Goal: Transaction & Acquisition: Purchase product/service

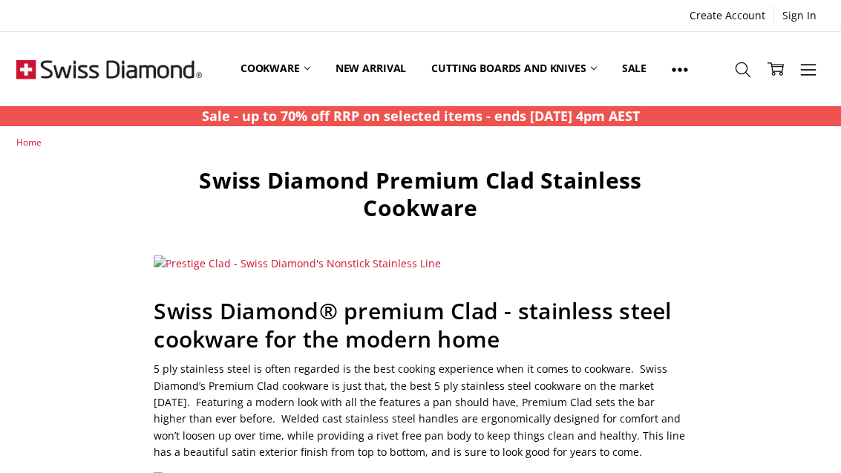
click at [294, 65] on link "Cookware" at bounding box center [275, 69] width 95 height 66
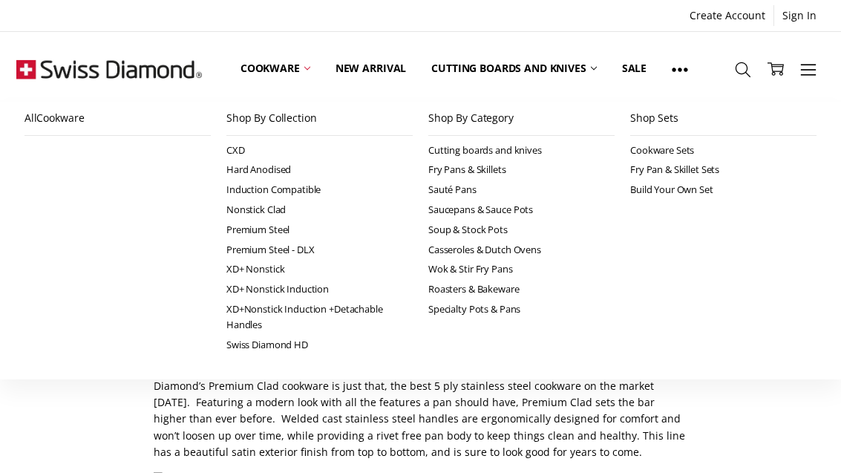
click at [499, 168] on link "Fry Pans & Skillets" at bounding box center [522, 170] width 186 height 20
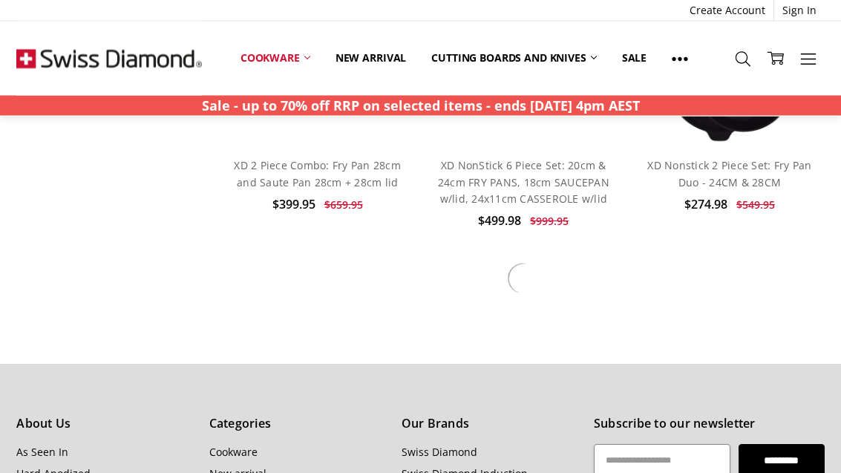
scroll to position [2411, 0]
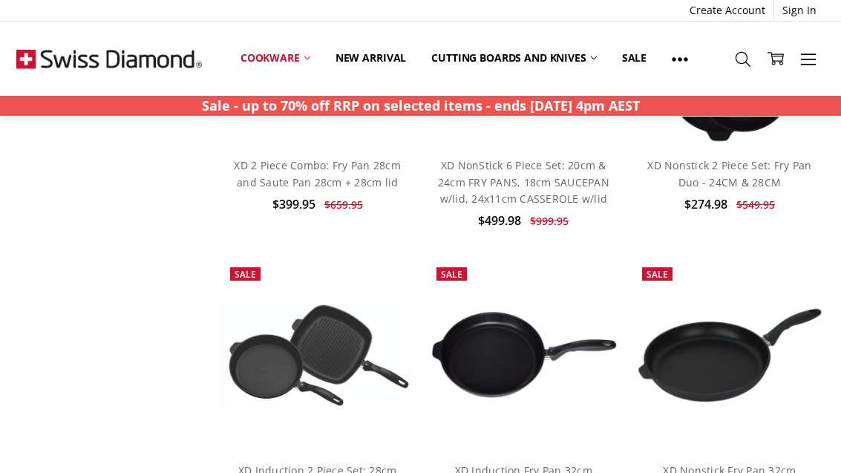
click at [292, 59] on link "Cookware" at bounding box center [275, 58] width 95 height 33
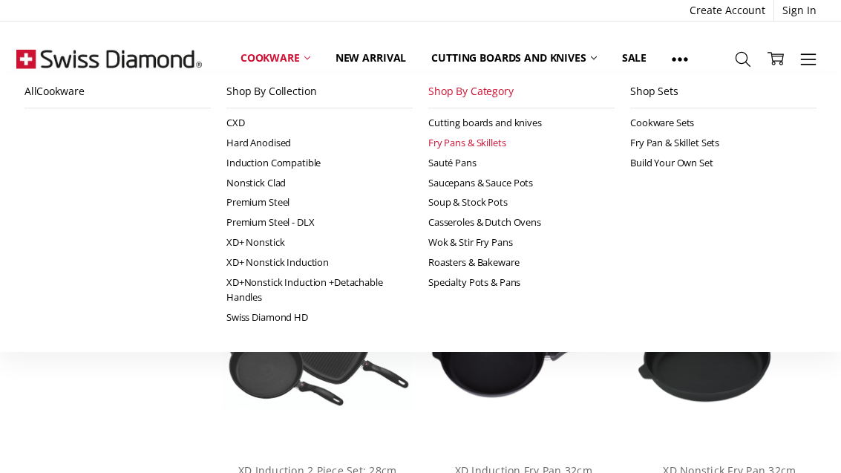
click at [309, 51] on link "Cookware" at bounding box center [275, 58] width 95 height 33
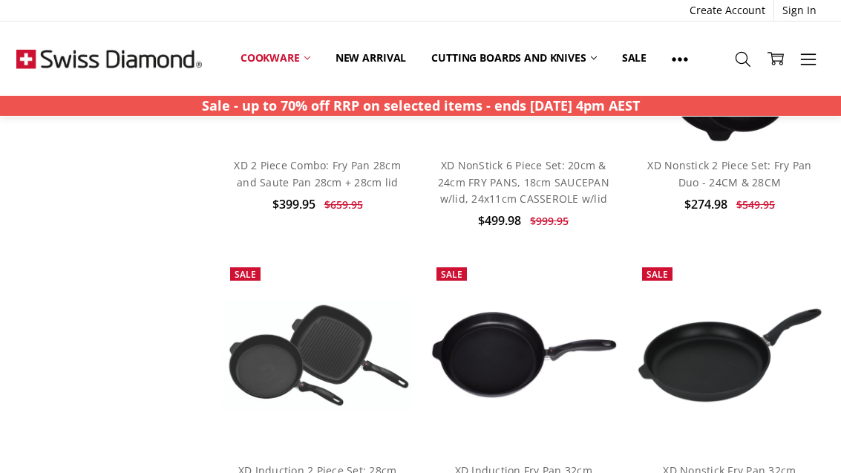
click at [303, 51] on link "Cookware" at bounding box center [275, 58] width 95 height 33
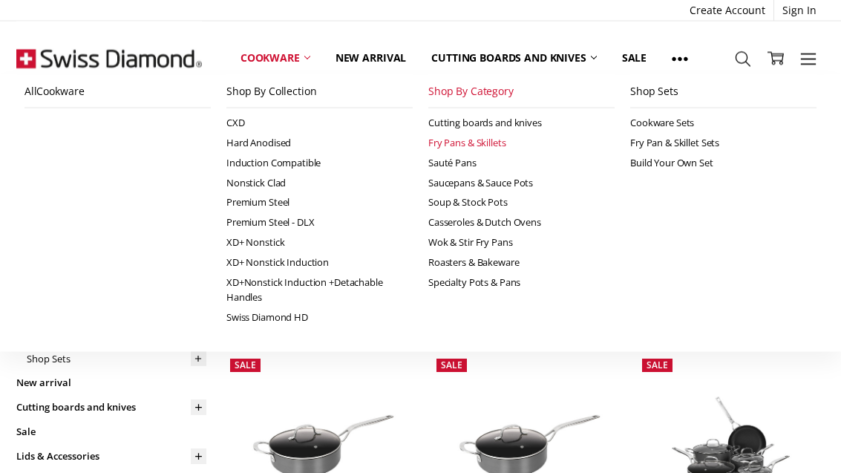
scroll to position [0, 0]
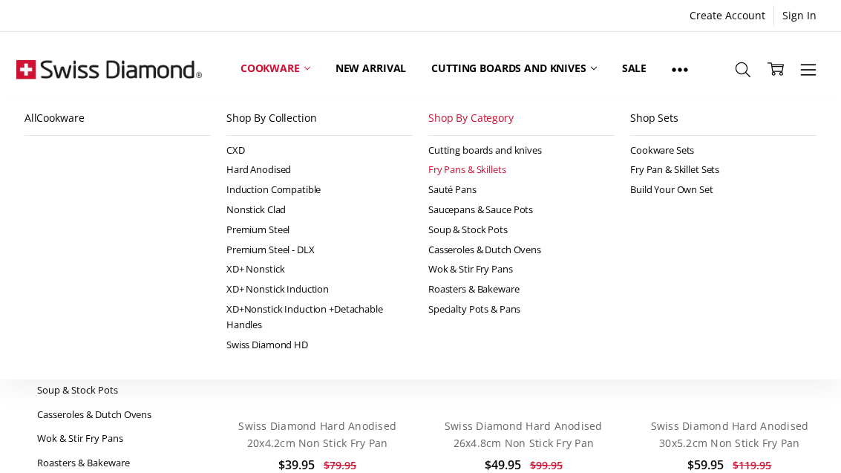
click at [288, 341] on link "Swiss Diamond HD" at bounding box center [320, 345] width 186 height 20
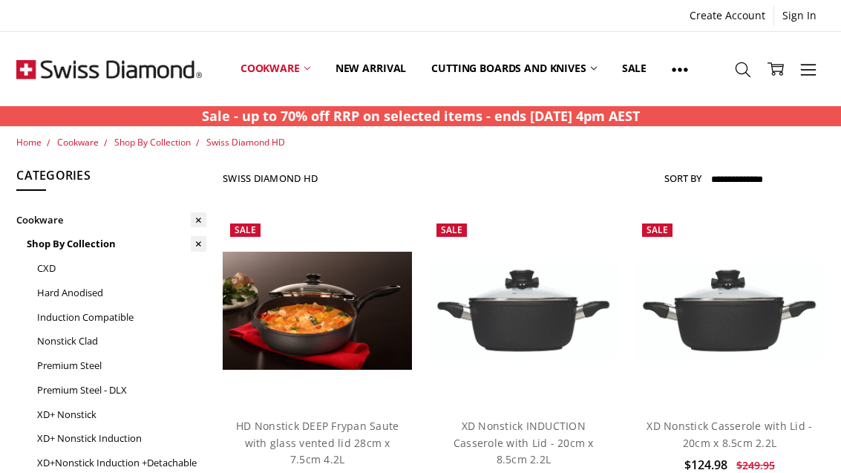
click at [274, 72] on link "Cookware" at bounding box center [275, 69] width 95 height 66
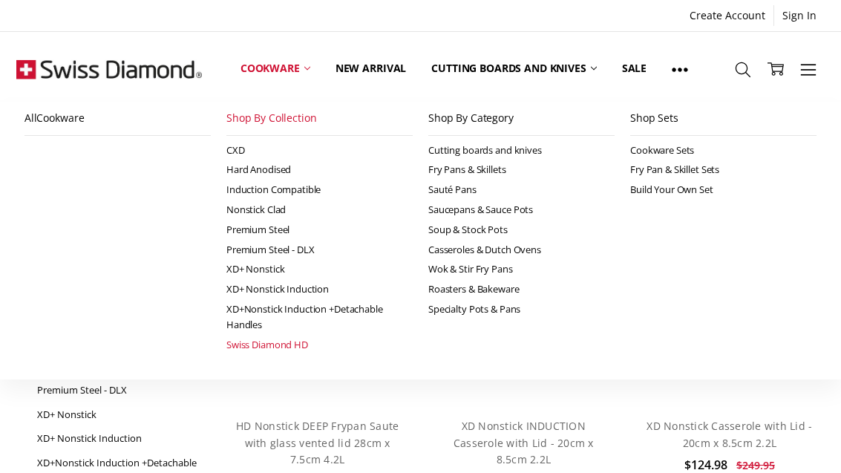
click at [235, 201] on link "Nonstick Clad" at bounding box center [320, 210] width 186 height 20
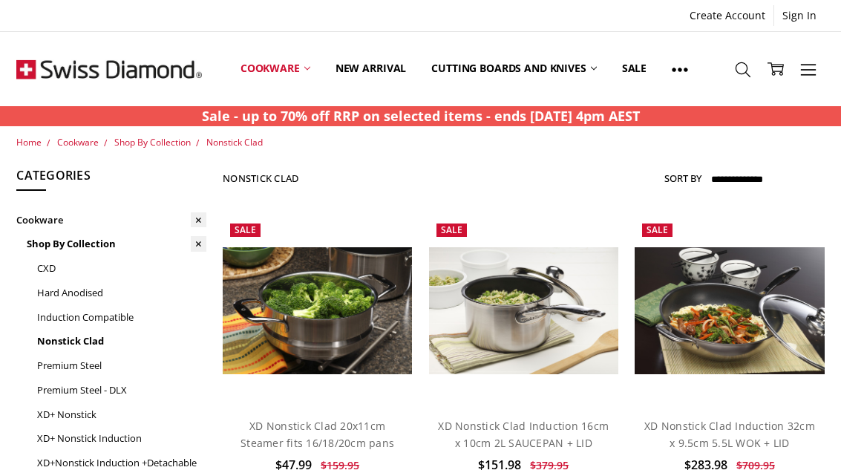
click at [266, 65] on link "Cookware" at bounding box center [275, 69] width 95 height 66
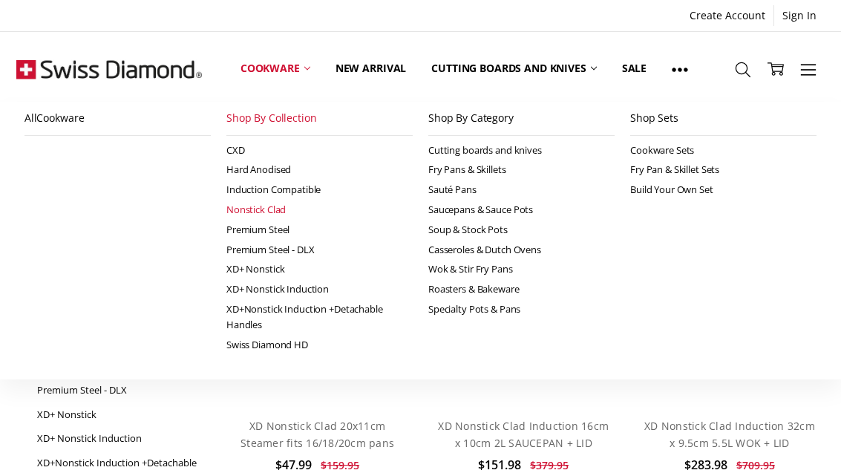
click at [240, 233] on link "Premium Steel" at bounding box center [320, 230] width 186 height 20
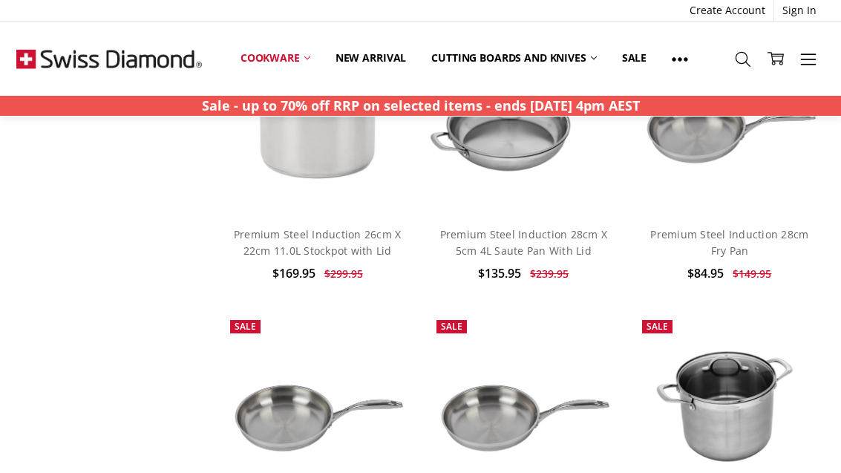
scroll to position [795, 0]
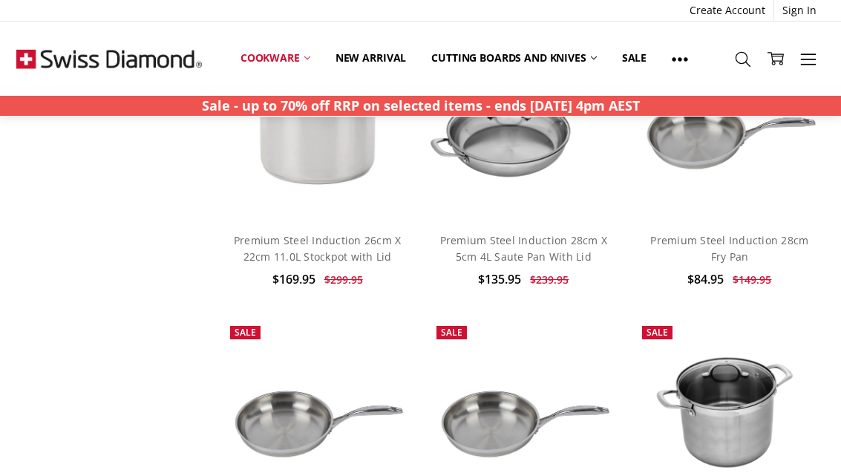
click at [554, 233] on link "Premium Steel Induction 28cm X 5cm 4L Saute Pan With Lid" at bounding box center [524, 248] width 168 height 30
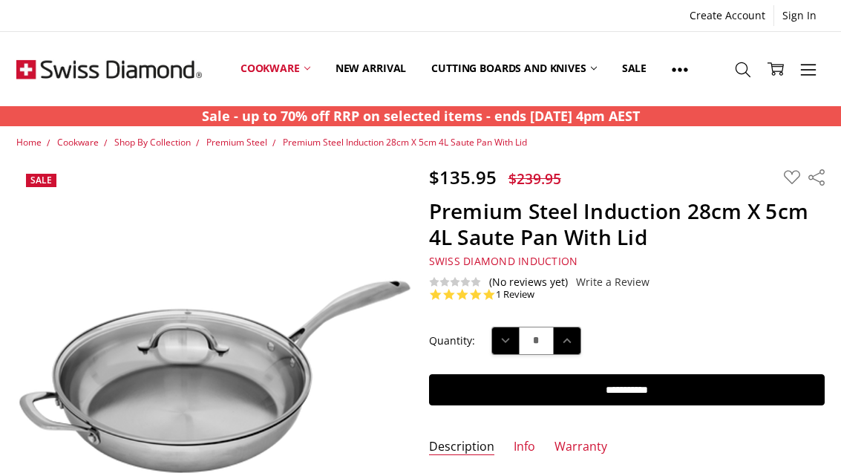
click at [286, 59] on link "Cookware" at bounding box center [275, 69] width 95 height 66
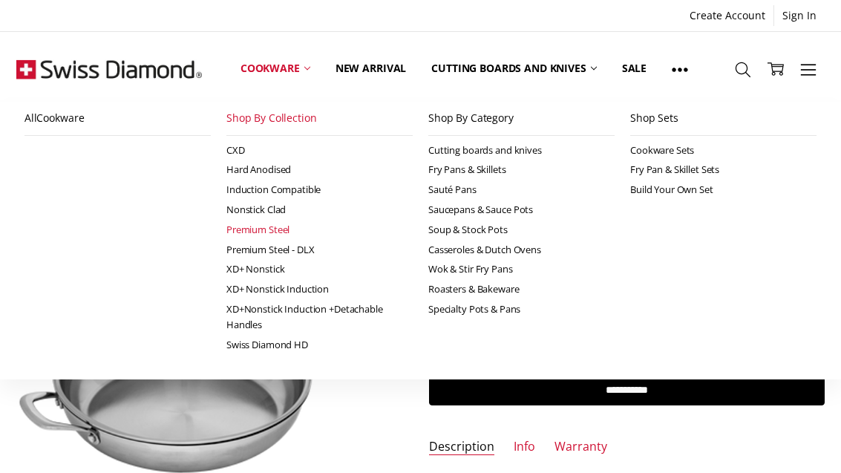
click at [313, 244] on link "Premium Steel - DLX" at bounding box center [320, 250] width 186 height 20
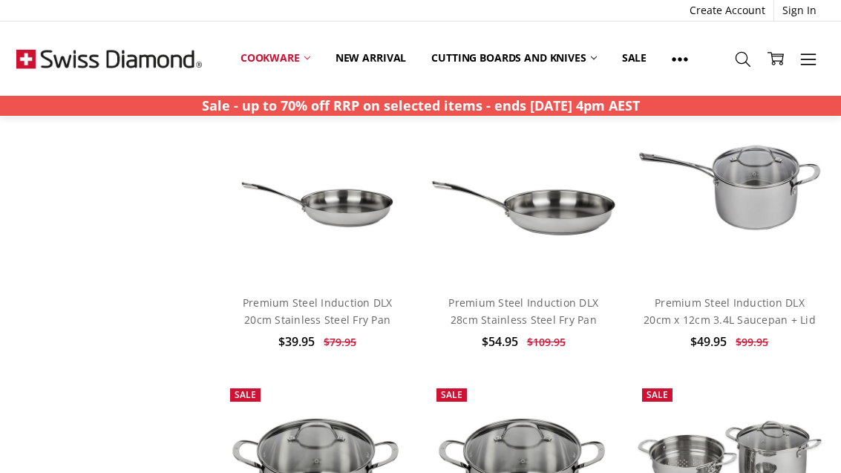
scroll to position [1648, 0]
click at [550, 295] on link "Premium Steel Induction DLX 28cm Stainless Steel Fry Pan" at bounding box center [524, 310] width 150 height 30
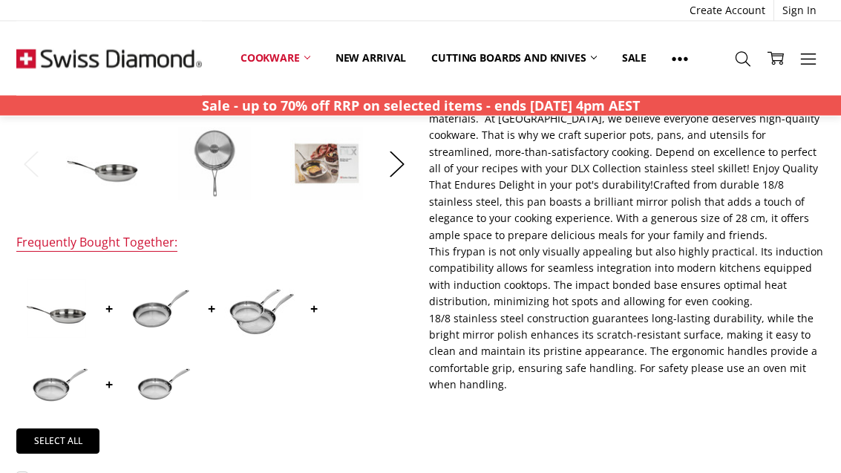
scroll to position [449, 0]
